Goal: Transaction & Acquisition: Download file/media

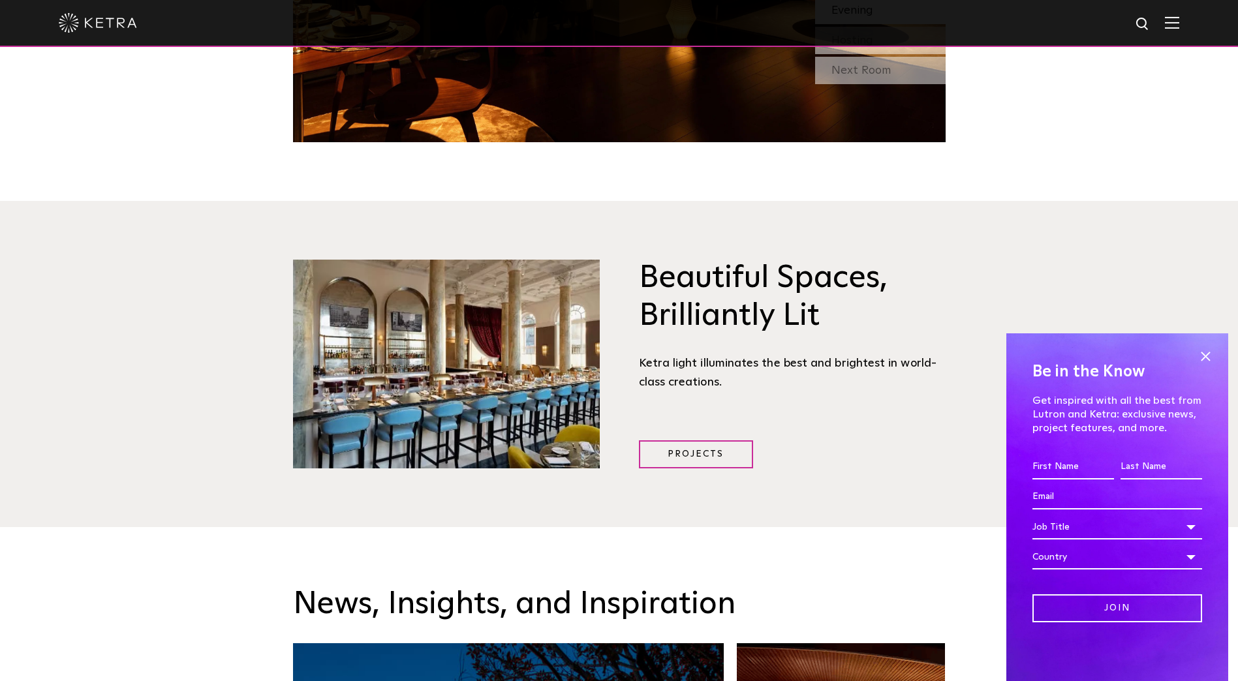
scroll to position [1636, 0]
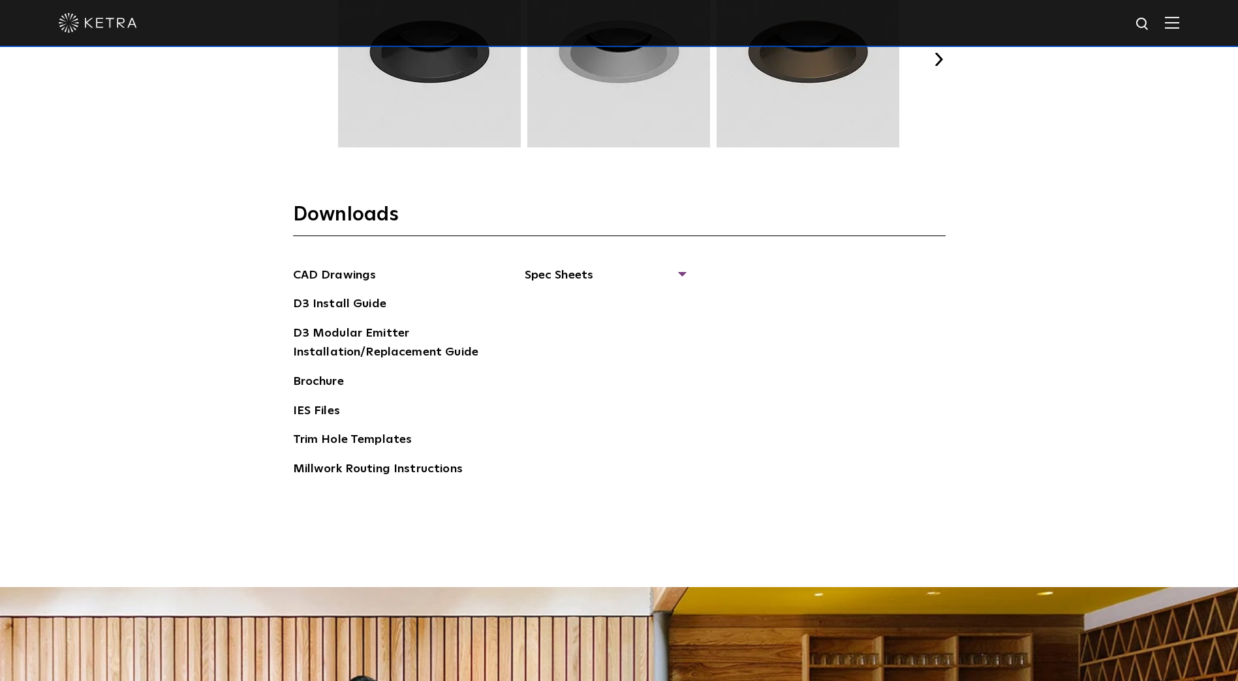
scroll to position [2088, 0]
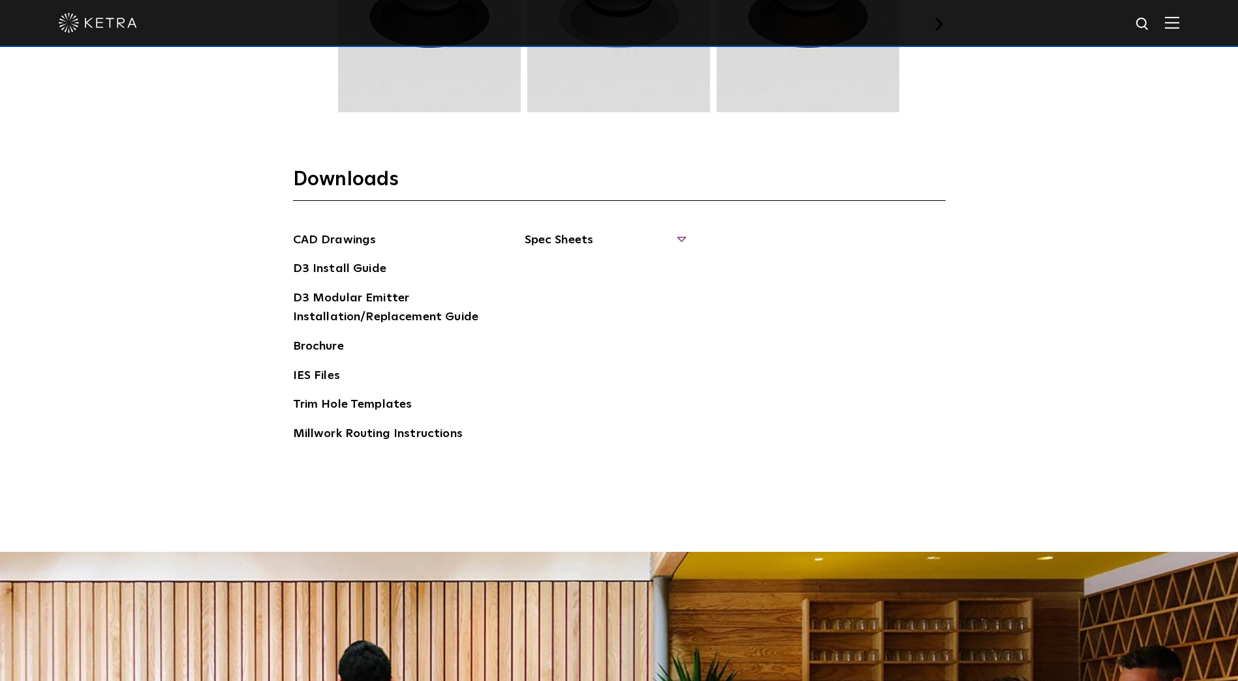
click at [601, 240] on span "Spec Sheets" at bounding box center [605, 245] width 160 height 29
click at [590, 271] on link "D3 Adjustable Round" at bounding box center [590, 269] width 99 height 14
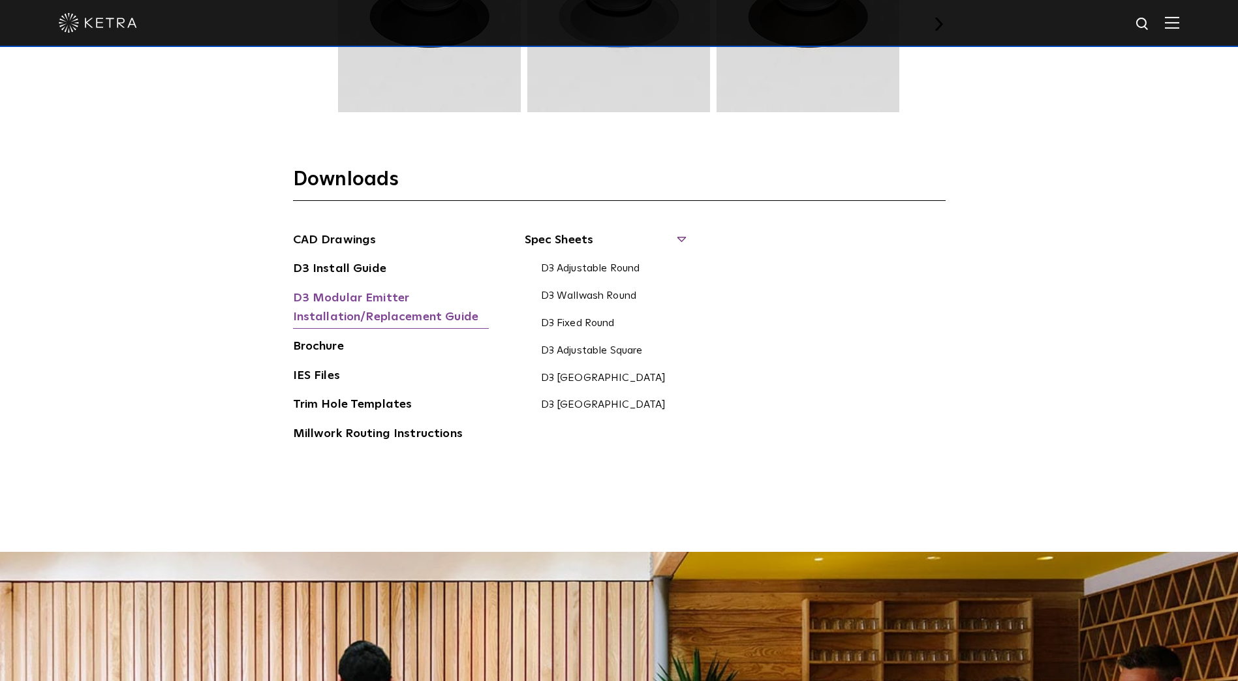
click at [364, 296] on link "D3 Modular Emitter Installation/Replacement Guide" at bounding box center [391, 309] width 196 height 40
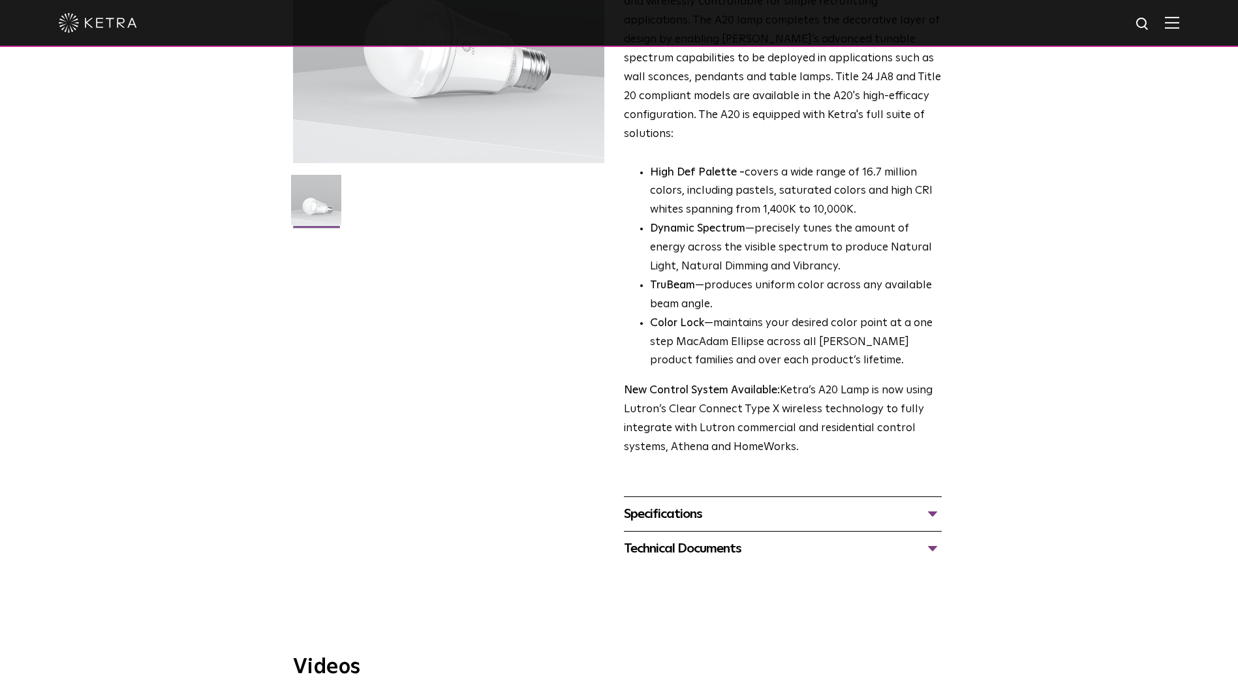
scroll to position [261, 0]
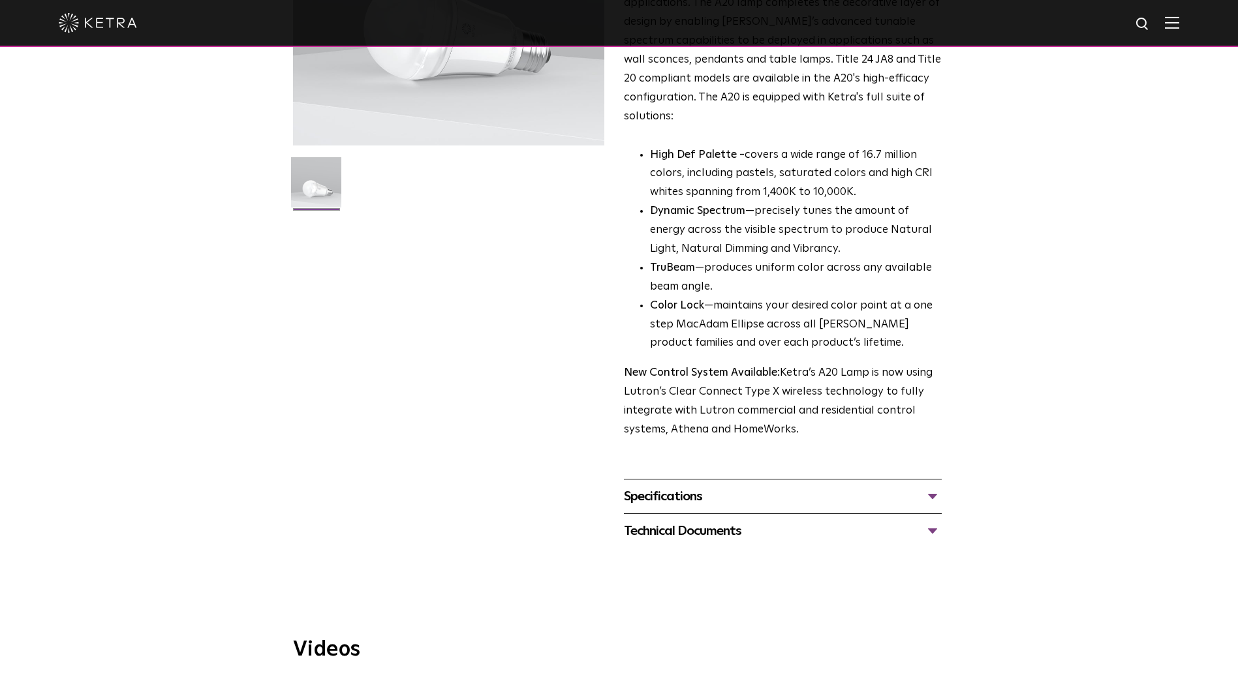
click at [682, 521] on div "Technical Documents" at bounding box center [783, 531] width 318 height 21
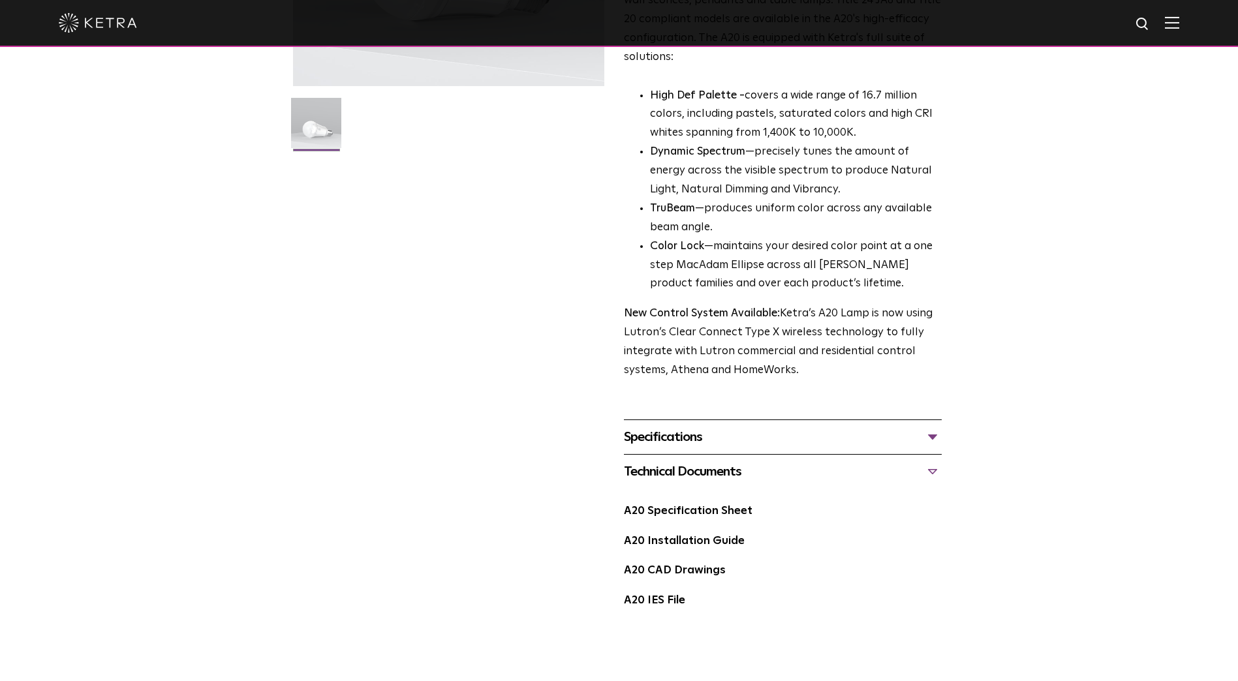
scroll to position [392, 0]
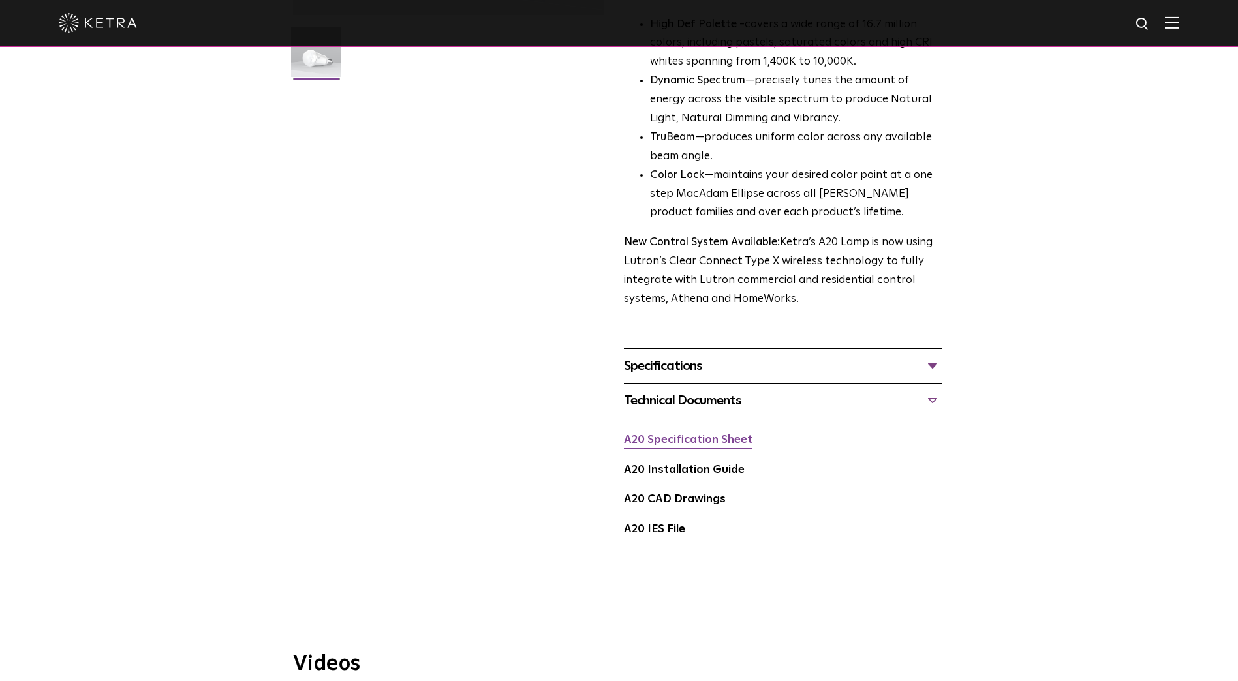
click at [685, 435] on link "A20 Specification Sheet" at bounding box center [688, 440] width 129 height 11
